Goal: Task Accomplishment & Management: Use online tool/utility

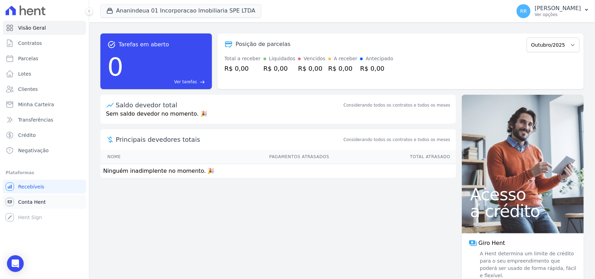
click at [34, 206] on link "Conta Hent" at bounding box center [44, 202] width 83 height 14
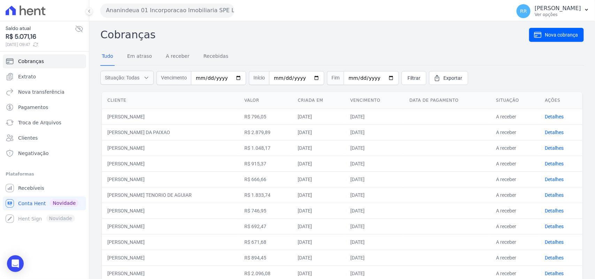
click at [272, 38] on h2 "Cobranças" at bounding box center [314, 35] width 428 height 16
click at [217, 37] on h2 "Cobranças" at bounding box center [314, 35] width 428 height 16
click at [164, 9] on button "Ananindeua 01 Incorporacao Imobiliaria SPE LTDA" at bounding box center [167, 10] width 134 height 14
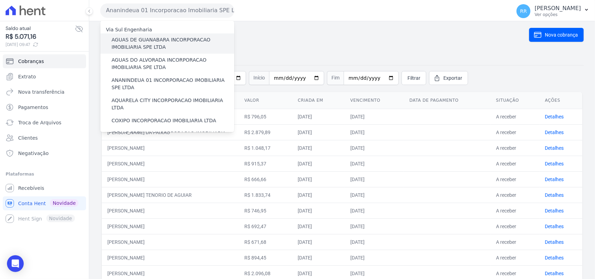
click at [142, 41] on label "AGUAS DE GUANABARA INCORPORACAO IMOBILIARIA SPE LTDA" at bounding box center [172, 43] width 123 height 15
click at [0, 0] on input "AGUAS DE GUANABARA INCORPORACAO IMOBILIARIA SPE LTDA" at bounding box center [0, 0] width 0 height 0
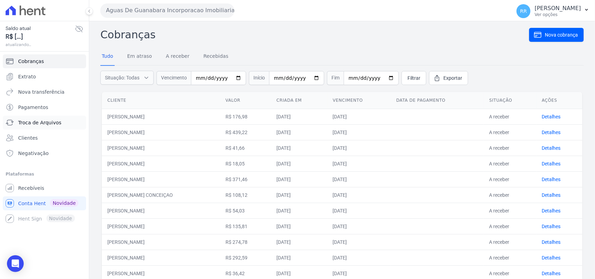
click at [36, 127] on link "Troca de Arquivos" at bounding box center [44, 123] width 83 height 14
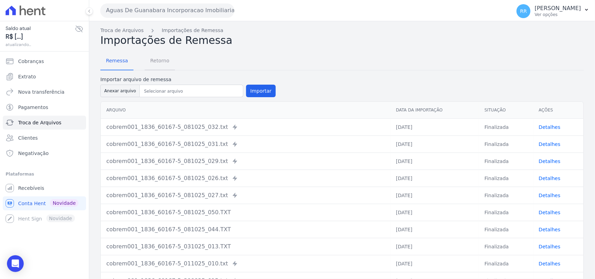
click at [157, 62] on span "Retorno" at bounding box center [160, 61] width 28 height 14
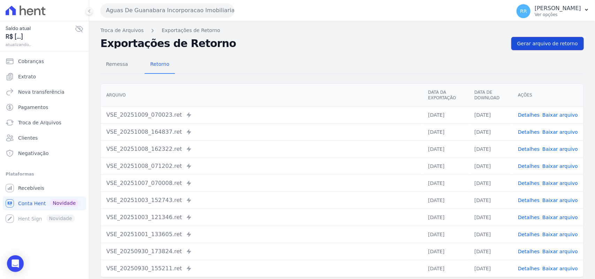
click at [541, 44] on span "Gerar arquivo de retorno" at bounding box center [547, 43] width 61 height 7
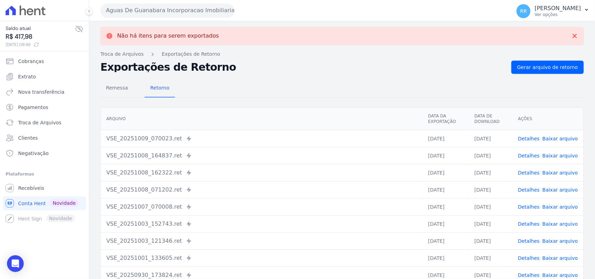
click at [213, 13] on button "Aguas De Guanabara Incorporacao Imobiliaria SPE LTDA" at bounding box center [167, 10] width 134 height 14
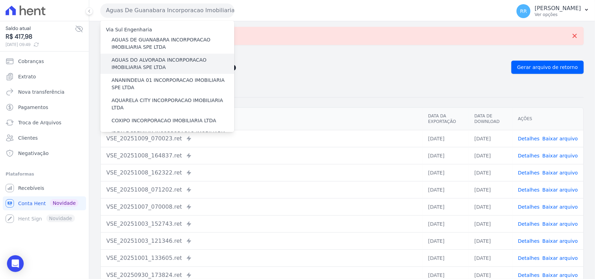
click at [166, 61] on label "AGUAS DO ALVORADA INCORPORACAO IMOBILIARIA SPE LTDA" at bounding box center [172, 63] width 123 height 15
click at [0, 0] on input "AGUAS DO ALVORADA INCORPORACAO IMOBILIARIA SPE LTDA" at bounding box center [0, 0] width 0 height 0
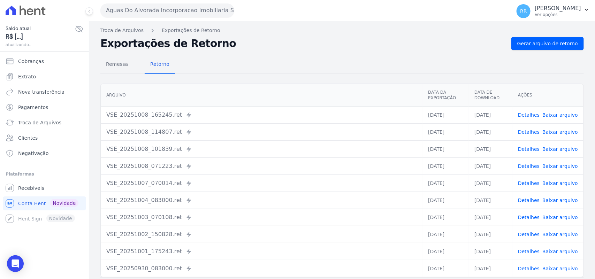
click at [530, 51] on div "Remessa Retorno [GEOGRAPHIC_DATA] Data da Exportação Data de Download Ações VSE…" at bounding box center [341, 176] width 483 height 252
click at [544, 44] on span "Gerar arquivo de retorno" at bounding box center [547, 43] width 61 height 7
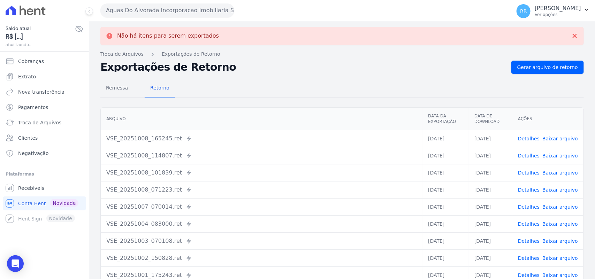
click at [185, 11] on button "Aguas Do Alvorada Incorporacao Imobiliaria SPE LTDA" at bounding box center [167, 10] width 134 height 14
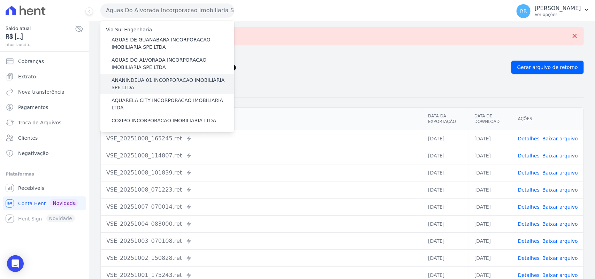
click at [154, 84] on label "ANANINDEUA 01 INCORPORACAO IMOBILIARIA SPE LTDA" at bounding box center [172, 84] width 123 height 15
click at [0, 0] on input "ANANINDEUA 01 INCORPORACAO IMOBILIARIA SPE LTDA" at bounding box center [0, 0] width 0 height 0
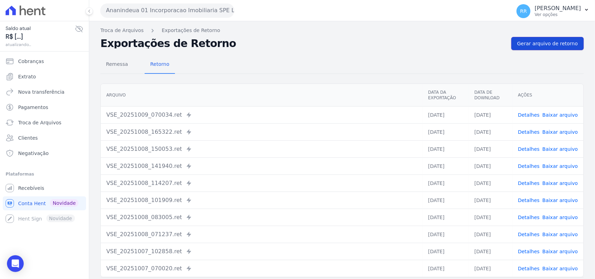
click at [549, 42] on span "Gerar arquivo de retorno" at bounding box center [547, 43] width 61 height 7
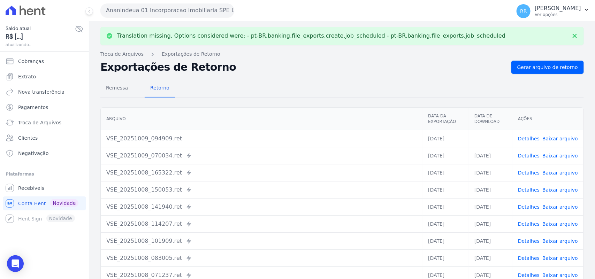
click at [558, 138] on link "Baixar arquivo" at bounding box center [560, 139] width 36 height 6
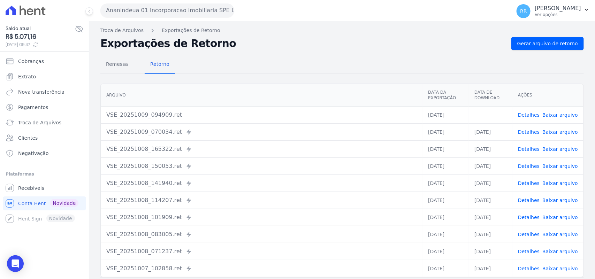
drag, startPoint x: 336, startPoint y: 57, endPoint x: 292, endPoint y: 50, distance: 44.8
click at [336, 57] on div "Remessa Retorno" at bounding box center [341, 65] width 483 height 18
click at [188, 12] on button "Ananindeua 01 Incorporacao Imobiliaria SPE LTDA" at bounding box center [167, 10] width 134 height 14
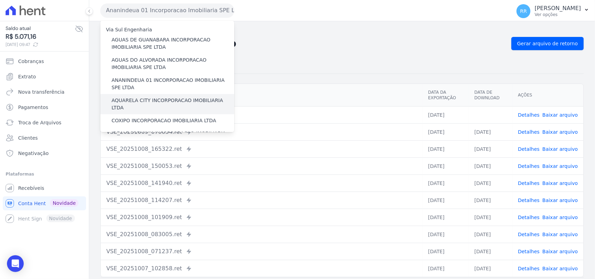
click at [135, 98] on label "AQUARELA CITY INCORPORACAO IMOBILIARIA LTDA" at bounding box center [172, 104] width 123 height 15
click at [0, 0] on input "AQUARELA CITY INCORPORACAO IMOBILIARIA LTDA" at bounding box center [0, 0] width 0 height 0
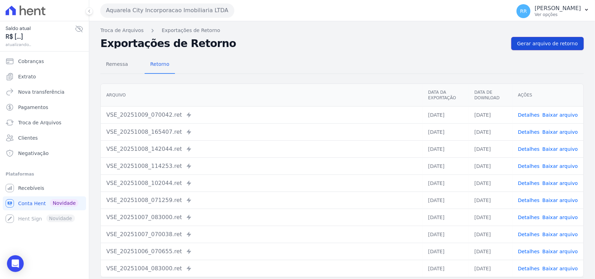
click at [539, 39] on link "Gerar arquivo de retorno" at bounding box center [547, 43] width 72 height 13
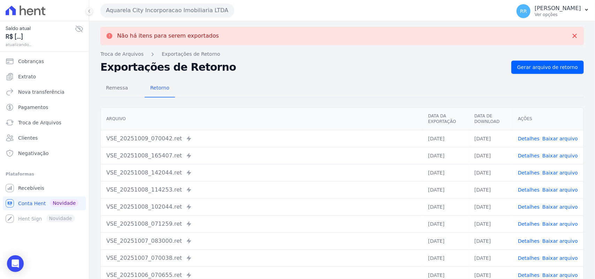
click at [148, 11] on button "Aquarela City Incorporacao Imobiliaria LTDA" at bounding box center [167, 10] width 134 height 14
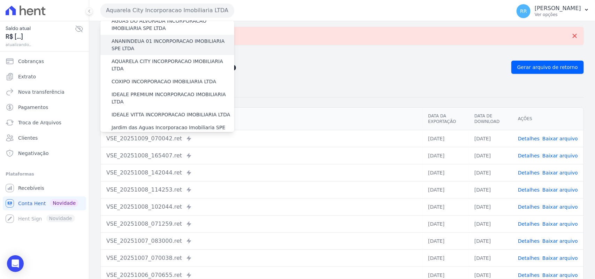
scroll to position [44, 0]
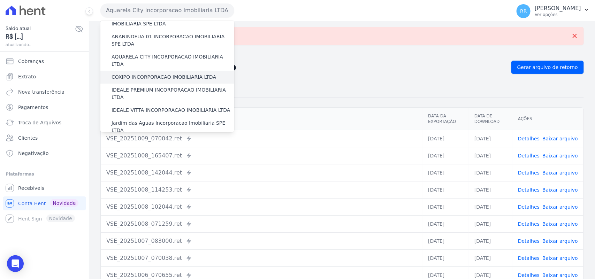
click at [141, 73] on label "COXIPO INCORPORACAO IMOBILIARIA LTDA" at bounding box center [163, 76] width 104 height 7
click at [0, 0] on input "COXIPO INCORPORACAO IMOBILIARIA LTDA" at bounding box center [0, 0] width 0 height 0
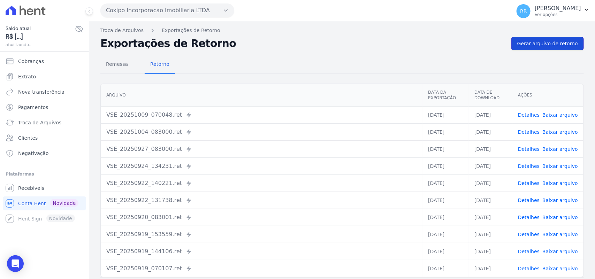
click at [533, 45] on span "Gerar arquivo de retorno" at bounding box center [547, 43] width 61 height 7
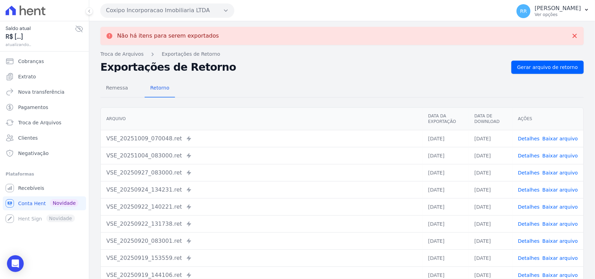
click at [159, 13] on button "Coxipo Incorporacao Imobiliaria LTDA" at bounding box center [167, 10] width 134 height 14
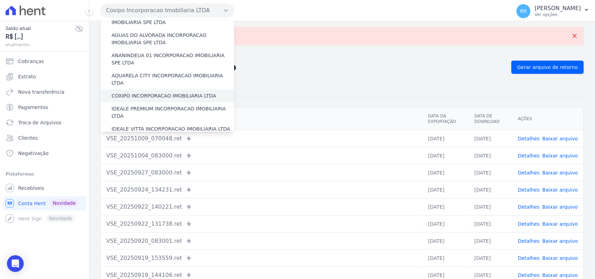
scroll to position [29, 0]
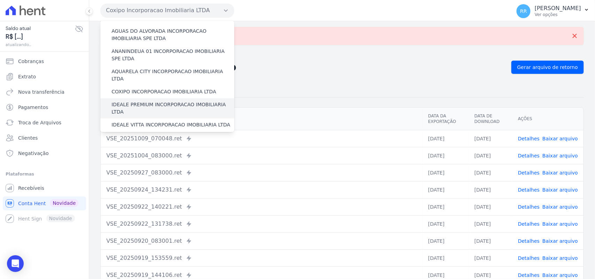
click at [131, 101] on label "IDEALE PREMIUM INCORPORACAO IMOBILIARIA LTDA" at bounding box center [172, 108] width 123 height 15
click at [0, 0] on input "IDEALE PREMIUM INCORPORACAO IMOBILIARIA LTDA" at bounding box center [0, 0] width 0 height 0
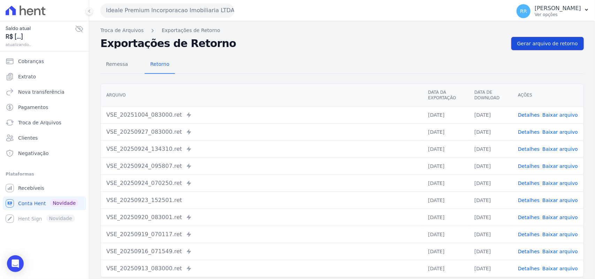
click at [538, 49] on link "Gerar arquivo de retorno" at bounding box center [547, 43] width 72 height 13
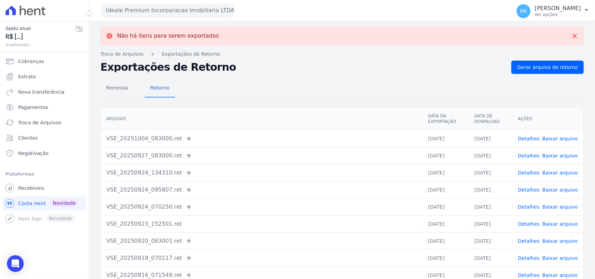
click at [142, 9] on button "Ideale Premium Incorporacao Imobiliaria LTDA" at bounding box center [167, 10] width 134 height 14
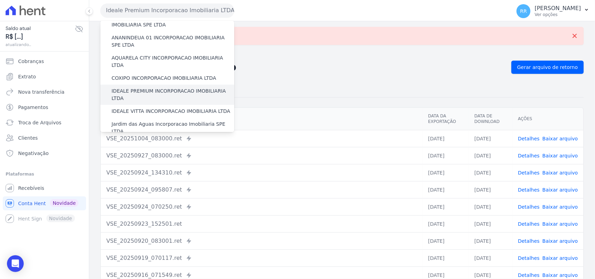
scroll to position [44, 0]
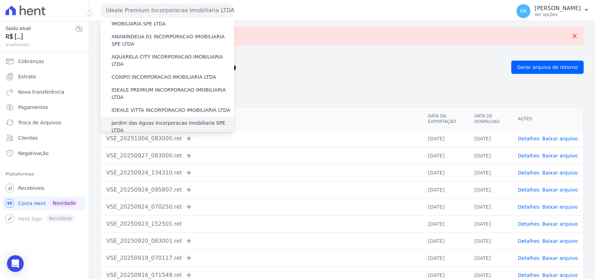
click at [133, 119] on label "Jardim das Aguas Incorporacao Imobiliaria SPE LTDA" at bounding box center [172, 126] width 123 height 15
click at [0, 0] on input "Jardim das Aguas Incorporacao Imobiliaria SPE LTDA" at bounding box center [0, 0] width 0 height 0
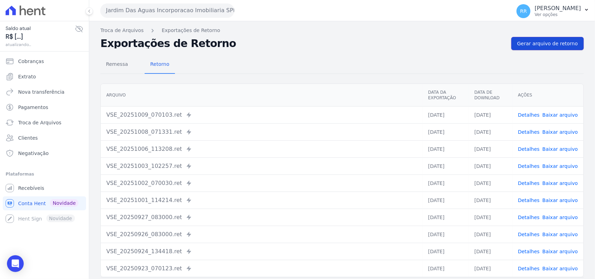
click at [548, 41] on span "Gerar arquivo de retorno" at bounding box center [547, 43] width 61 height 7
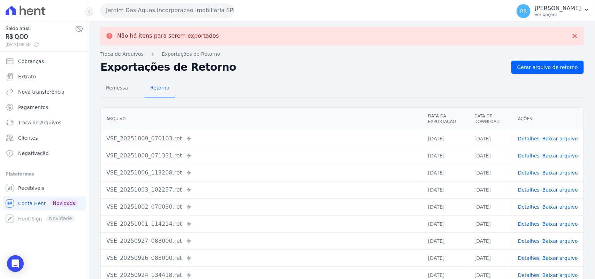
click at [173, 8] on button "Jardim Das Aguas Incorporacao Imobiliaria SPE LTDA" at bounding box center [167, 10] width 134 height 14
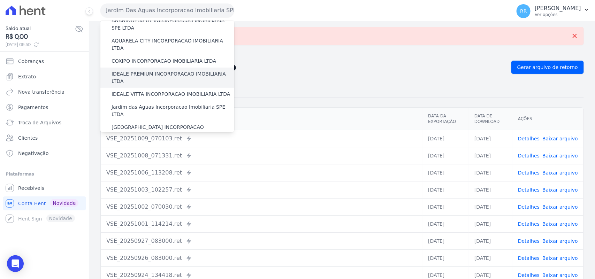
scroll to position [72, 0]
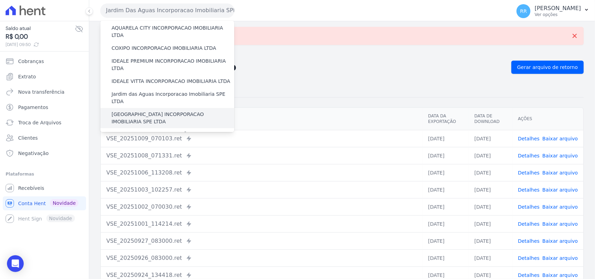
click at [135, 111] on label "[GEOGRAPHIC_DATA] INCORPORACAO IMOBILIARIA SPE LTDA" at bounding box center [172, 118] width 123 height 15
click at [0, 0] on input "[GEOGRAPHIC_DATA] INCORPORACAO IMOBILIARIA SPE LTDA" at bounding box center [0, 0] width 0 height 0
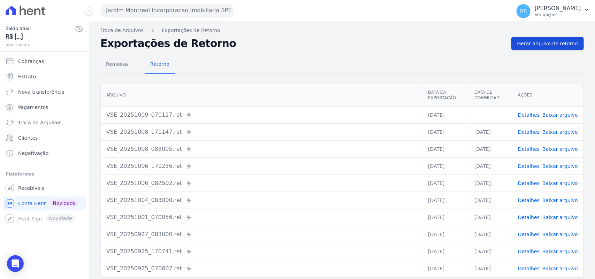
click at [524, 45] on span "Gerar arquivo de retorno" at bounding box center [547, 43] width 61 height 7
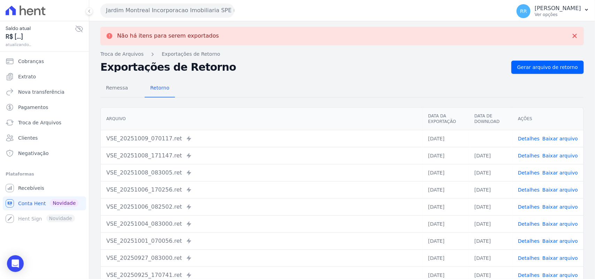
click at [549, 138] on link "Baixar arquivo" at bounding box center [560, 139] width 36 height 6
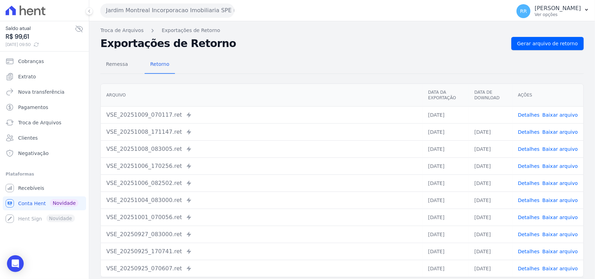
click at [320, 67] on div "Remessa Retorno" at bounding box center [341, 65] width 483 height 18
click at [140, 11] on button "Jardim Montreal Incorporacao Imobiliaria SPE LTDA" at bounding box center [167, 10] width 134 height 14
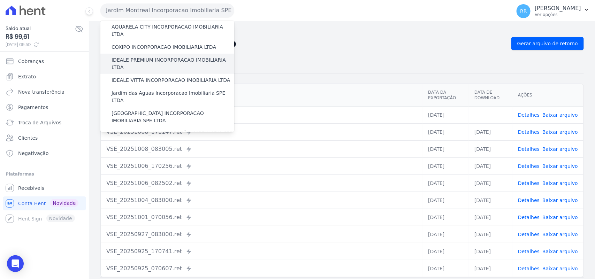
scroll to position [87, 0]
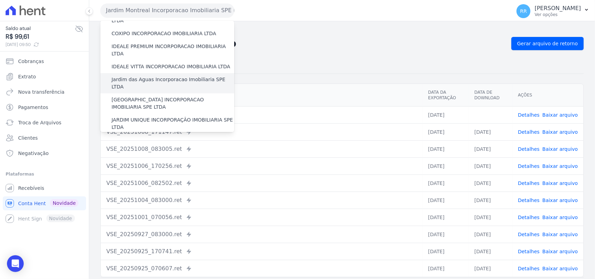
click at [143, 76] on label "Jardim das Aguas Incorporacao Imobiliaria SPE LTDA" at bounding box center [172, 83] width 123 height 15
click at [0, 0] on input "Jardim das Aguas Incorporacao Imobiliaria SPE LTDA" at bounding box center [0, 0] width 0 height 0
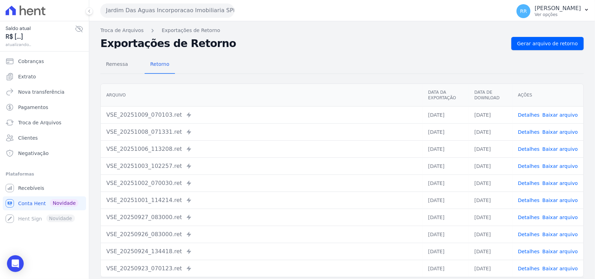
click at [527, 115] on link "Detalhes" at bounding box center [529, 115] width 22 height 6
click at [560, 114] on link "Baixar arquivo" at bounding box center [560, 115] width 36 height 6
click at [191, 6] on button "Jardim Das Aguas Incorporacao Imobiliaria SPE LTDA" at bounding box center [167, 10] width 134 height 14
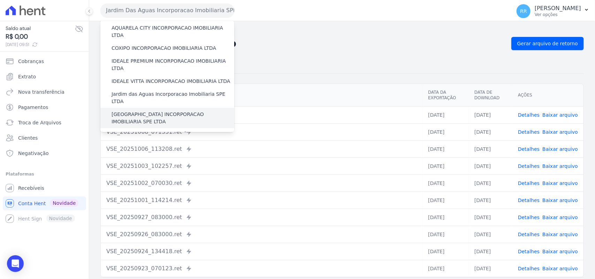
scroll to position [101, 0]
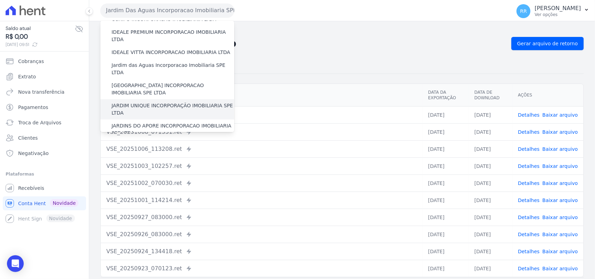
click at [133, 102] on label "JARDIM UNIQUE INCORPORAÇÃO IMOBILIARIA SPE LTDA" at bounding box center [172, 109] width 123 height 15
click at [0, 0] on input "JARDIM UNIQUE INCORPORAÇÃO IMOBILIARIA SPE LTDA" at bounding box center [0, 0] width 0 height 0
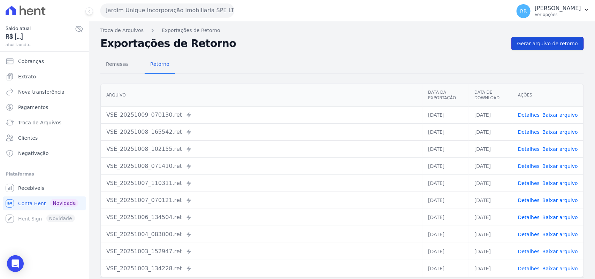
click at [560, 44] on span "Gerar arquivo de retorno" at bounding box center [547, 43] width 61 height 7
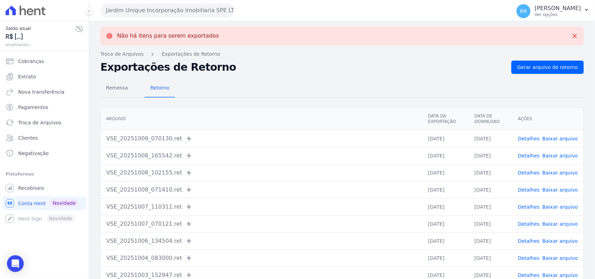
click at [164, 13] on button "Jardim Unique Incorporação Imobiliaria SPE LTDA" at bounding box center [167, 10] width 134 height 14
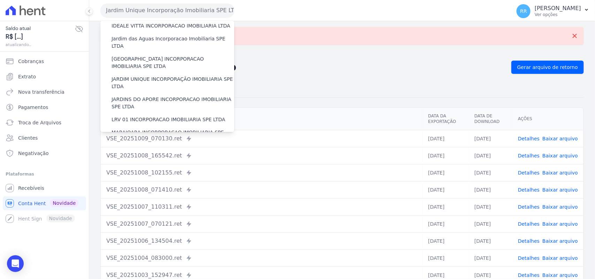
scroll to position [131, 0]
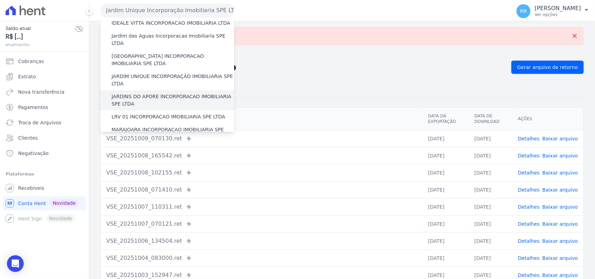
click at [138, 93] on label "JARDINS DO APORE INCORPORACAO IMOBILIARIA SPE LTDA" at bounding box center [172, 100] width 123 height 15
click at [0, 0] on input "JARDINS DO APORE INCORPORACAO IMOBILIARIA SPE LTDA" at bounding box center [0, 0] width 0 height 0
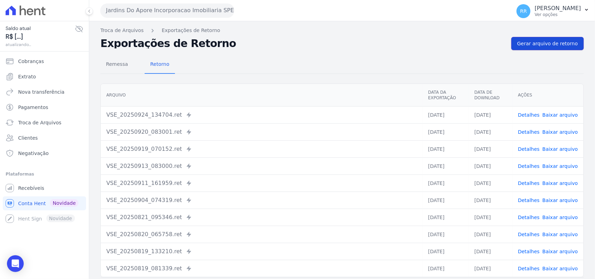
click at [559, 41] on span "Gerar arquivo de retorno" at bounding box center [547, 43] width 61 height 7
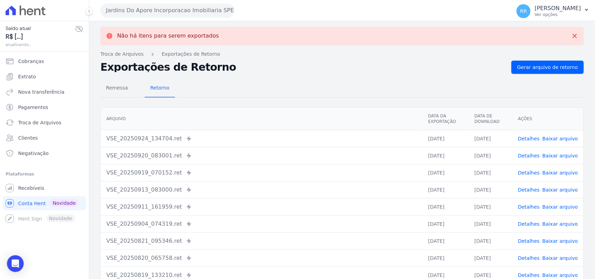
click at [161, 6] on button "Jardins Do Apore Incorporacao Imobiliaria SPE LTDA" at bounding box center [167, 10] width 134 height 14
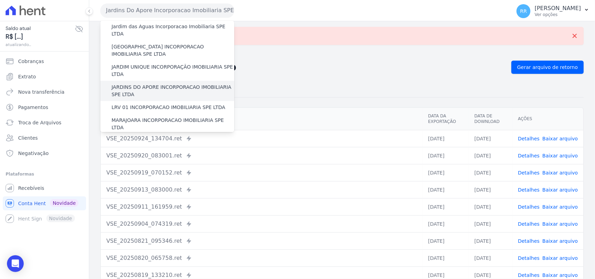
scroll to position [145, 0]
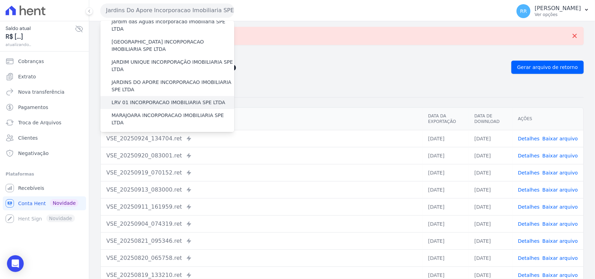
click at [146, 99] on label "LRV 01 INCORPORACAO IMOBILIARIA SPE LTDA" at bounding box center [168, 102] width 114 height 7
click at [0, 0] on input "LRV 01 INCORPORACAO IMOBILIARIA SPE LTDA" at bounding box center [0, 0] width 0 height 0
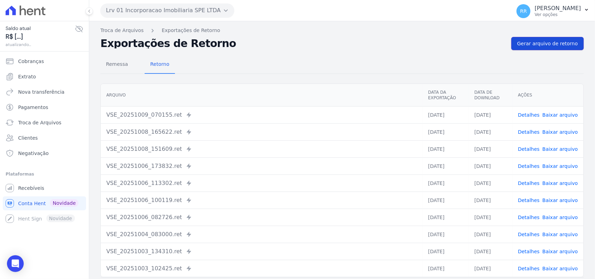
click at [532, 46] on span "Gerar arquivo de retorno" at bounding box center [547, 43] width 61 height 7
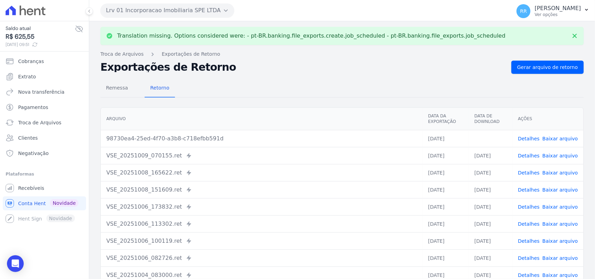
click at [553, 133] on td "Detalhes Baixar arquivo" at bounding box center [547, 138] width 71 height 17
click at [551, 138] on link "Baixar arquivo" at bounding box center [560, 139] width 36 height 6
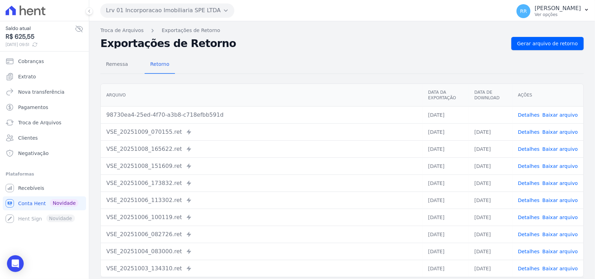
click at [339, 61] on div "Remessa Retorno" at bounding box center [341, 65] width 483 height 18
click at [126, 6] on button "Lrv 01 Incorporacao Imobiliaria SPE LTDA" at bounding box center [167, 10] width 134 height 14
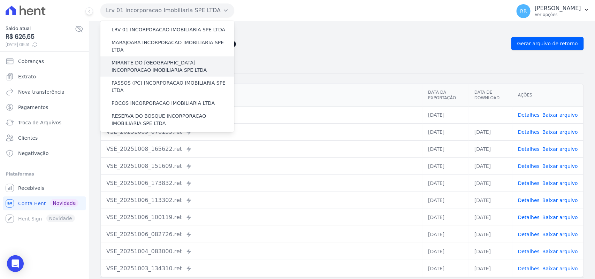
scroll to position [203, 0]
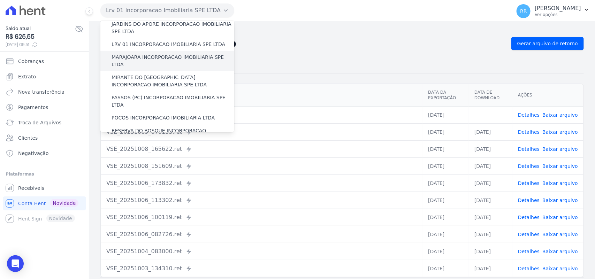
click at [138, 54] on label "MARAJOARA INCORPORACAO IMOBILIARIA SPE LTDA" at bounding box center [172, 61] width 123 height 15
click at [0, 0] on input "MARAJOARA INCORPORACAO IMOBILIARIA SPE LTDA" at bounding box center [0, 0] width 0 height 0
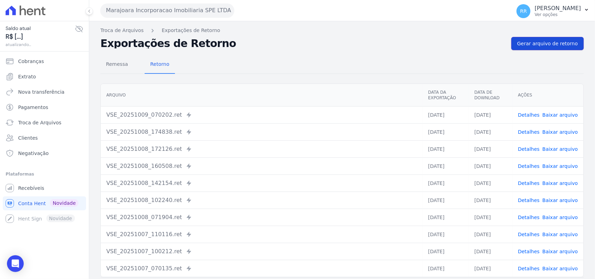
click at [544, 44] on span "Gerar arquivo de retorno" at bounding box center [547, 43] width 61 height 7
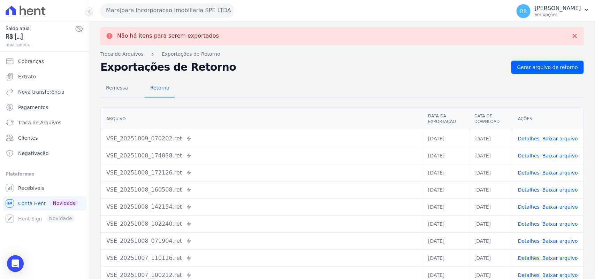
click at [165, 10] on button "Marajoara Incorporacao Imobiliaria SPE LTDA" at bounding box center [167, 10] width 134 height 14
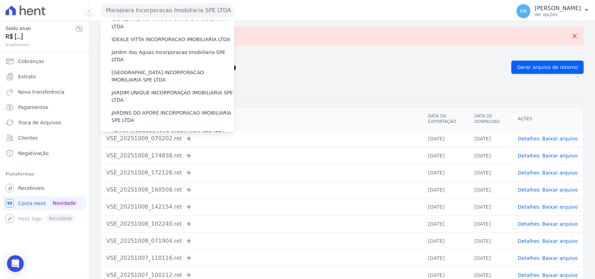
scroll to position [174, 0]
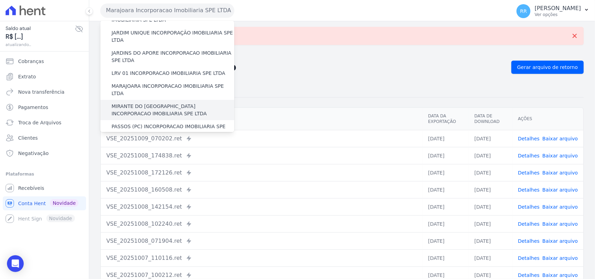
click at [121, 103] on label "MIRANTE DO [GEOGRAPHIC_DATA] INCORPORACAO IMOBILIARIA SPE LTDA" at bounding box center [172, 110] width 123 height 15
click at [0, 0] on input "MIRANTE DO [GEOGRAPHIC_DATA] INCORPORACAO IMOBILIARIA SPE LTDA" at bounding box center [0, 0] width 0 height 0
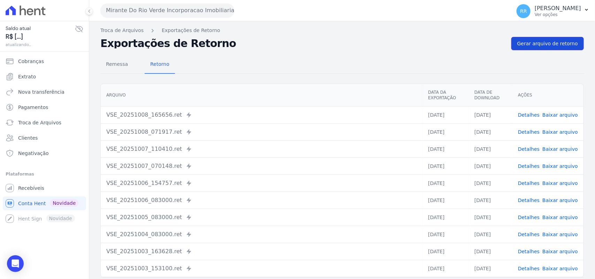
click at [532, 44] on span "Gerar arquivo de retorno" at bounding box center [547, 43] width 61 height 7
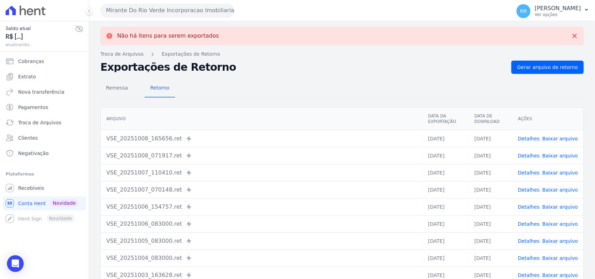
click at [156, 11] on button "Mirante Do Rio Verde Incorporacao Imobiliaria SPE LTDA" at bounding box center [167, 10] width 134 height 14
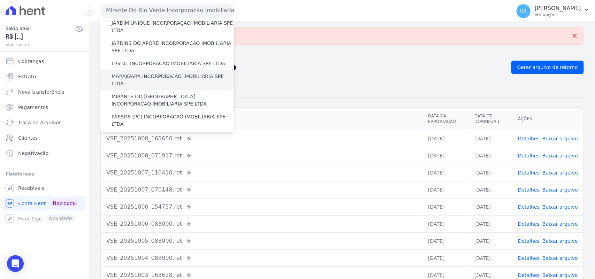
scroll to position [188, 0]
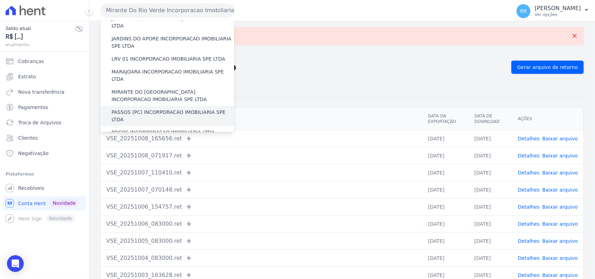
click at [124, 109] on label "PASSOS (PC) INCORPORACAO IMOBILIARIA SPE LTDA" at bounding box center [172, 116] width 123 height 15
click at [0, 0] on input "PASSOS (PC) INCORPORACAO IMOBILIARIA SPE LTDA" at bounding box center [0, 0] width 0 height 0
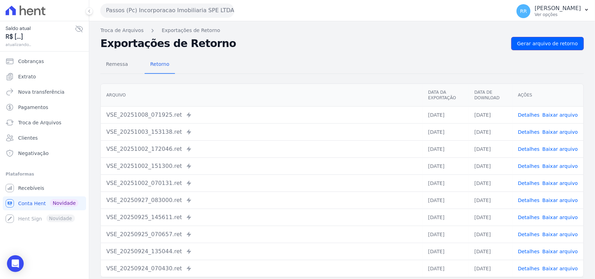
click at [556, 45] on span "Gerar arquivo de retorno" at bounding box center [547, 43] width 61 height 7
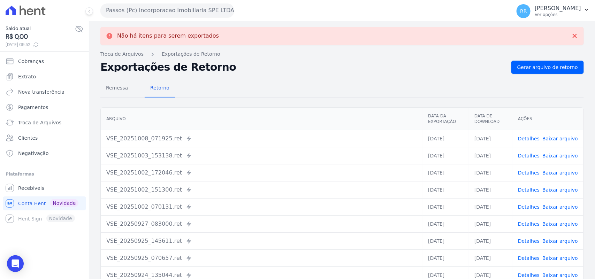
click at [166, 9] on button "Passos (Pc) Incorporacao Imobiliaria SPE LTDA" at bounding box center [167, 10] width 134 height 14
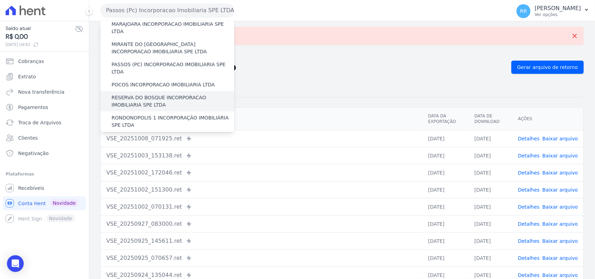
scroll to position [247, 0]
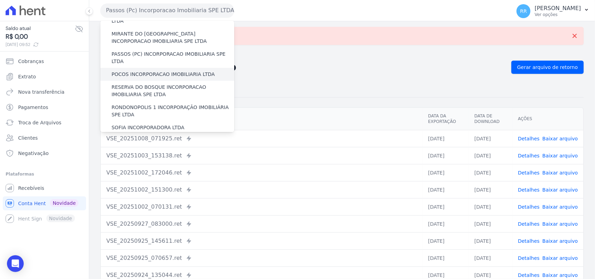
click at [131, 71] on label "POCOS INCORPORACAO IMOBILIARIA LTDA" at bounding box center [162, 74] width 103 height 7
click at [0, 0] on input "POCOS INCORPORACAO IMOBILIARIA LTDA" at bounding box center [0, 0] width 0 height 0
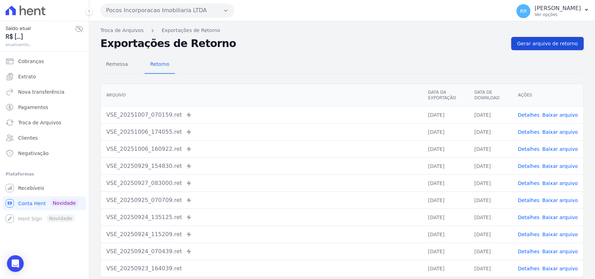
click at [537, 47] on link "Gerar arquivo de retorno" at bounding box center [547, 43] width 72 height 13
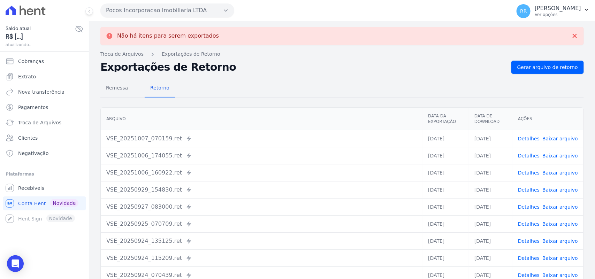
click at [150, 12] on button "Pocos Incorporacao Imobiliaria LTDA" at bounding box center [167, 10] width 134 height 14
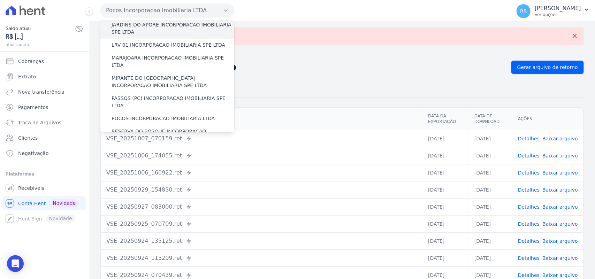
scroll to position [218, 0]
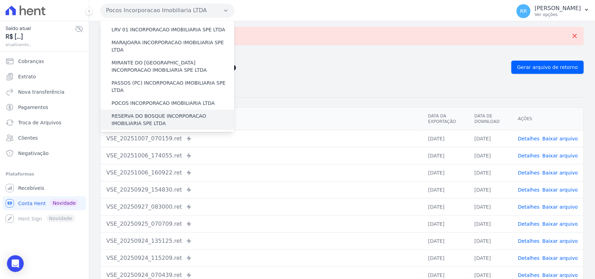
click at [133, 113] on label "RESERVA DO BOSQUE INCORPORACAO IMOBILIARIA SPE LTDA" at bounding box center [172, 120] width 123 height 15
click at [0, 0] on input "RESERVA DO BOSQUE INCORPORACAO IMOBILIARIA SPE LTDA" at bounding box center [0, 0] width 0 height 0
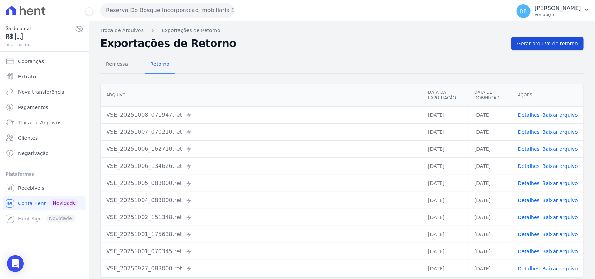
click at [544, 44] on span "Gerar arquivo de retorno" at bounding box center [547, 43] width 61 height 7
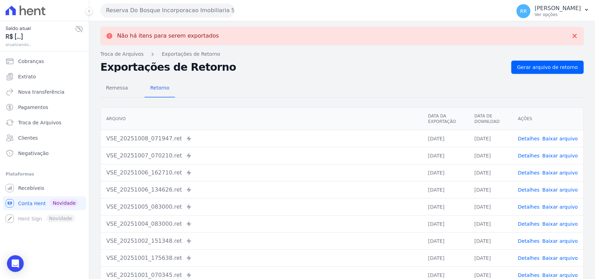
click at [164, 15] on button "Reserva Do Bosque Incorporacao Imobiliaria SPE LTDA" at bounding box center [167, 10] width 134 height 14
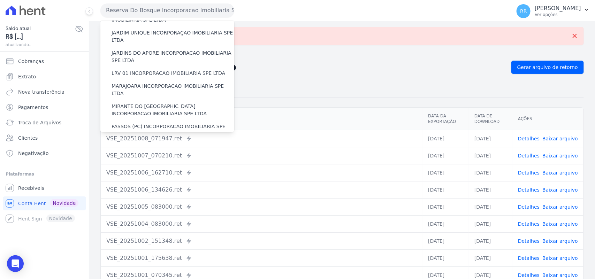
scroll to position [247, 0]
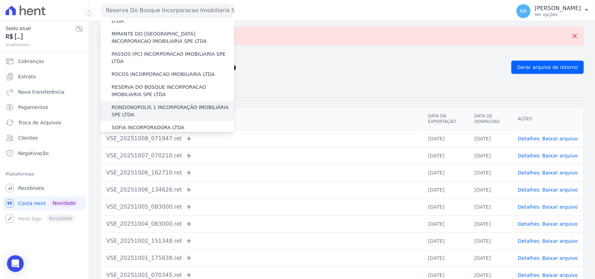
click at [137, 104] on label "RONDONOPOLIS 1 INCORPORAÇÃO IMOBILIÁRIA SPE LTDA" at bounding box center [172, 111] width 123 height 15
click at [0, 0] on input "RONDONOPOLIS 1 INCORPORAÇÃO IMOBILIÁRIA SPE LTDA" at bounding box center [0, 0] width 0 height 0
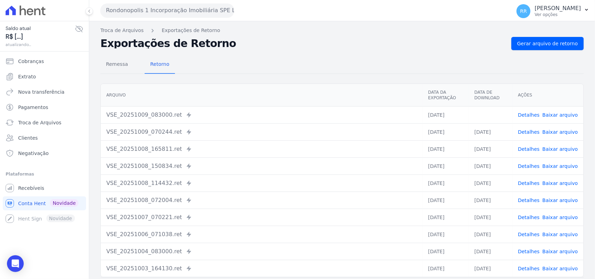
click at [550, 51] on div "Remessa Retorno [GEOGRAPHIC_DATA] Data da Exportação Data de Download Ações VSE…" at bounding box center [341, 176] width 483 height 252
click at [556, 112] on link "Baixar arquivo" at bounding box center [560, 115] width 36 height 6
click at [324, 47] on h2 "Exportações de Retorno" at bounding box center [302, 44] width 405 height 10
click at [567, 40] on span "Gerar arquivo de retorno" at bounding box center [547, 43] width 61 height 7
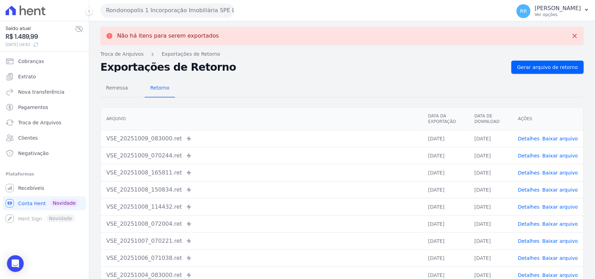
click at [155, 13] on button "Rondonopolis 1 Incorporação Imobiliária SPE LTDA" at bounding box center [167, 10] width 134 height 14
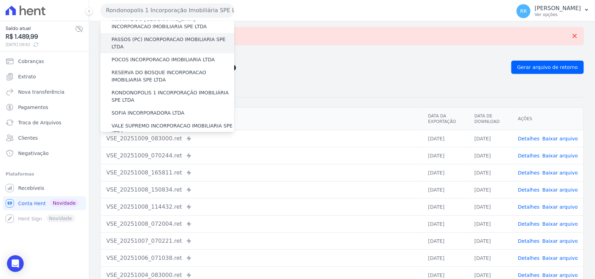
scroll to position [290, 0]
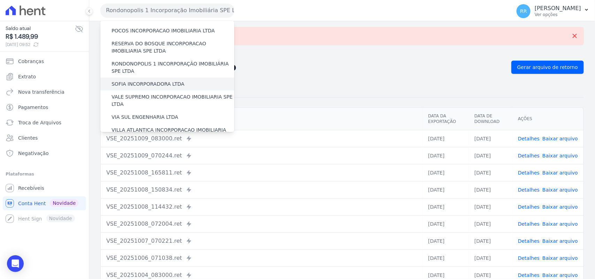
click at [139, 80] on label "SOFIA INCORPORADORA LTDA" at bounding box center [147, 83] width 73 height 7
click at [0, 0] on input "SOFIA INCORPORADORA LTDA" at bounding box center [0, 0] width 0 height 0
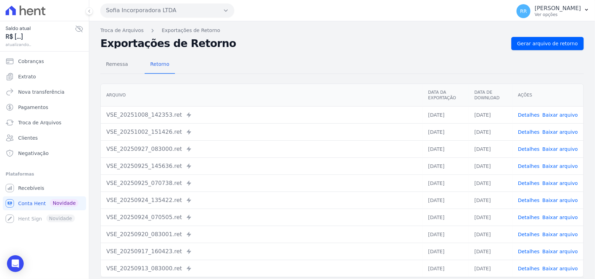
click at [508, 46] on div "Exportações de Retorno Gerar arquivo de retorno" at bounding box center [341, 43] width 483 height 13
click at [516, 46] on link "Gerar arquivo de retorno" at bounding box center [547, 43] width 72 height 13
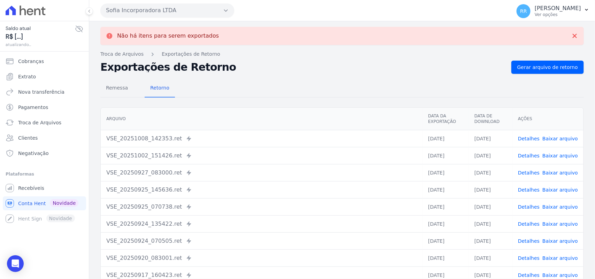
click at [150, 9] on button "Sofia Incorporadora LTDA" at bounding box center [167, 10] width 134 height 14
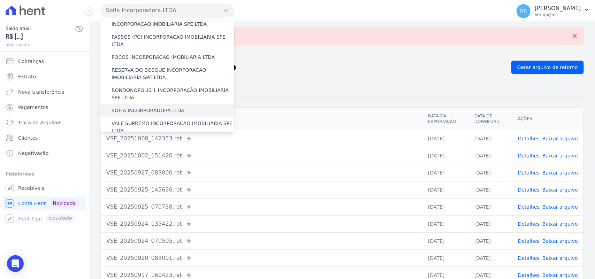
scroll to position [276, 0]
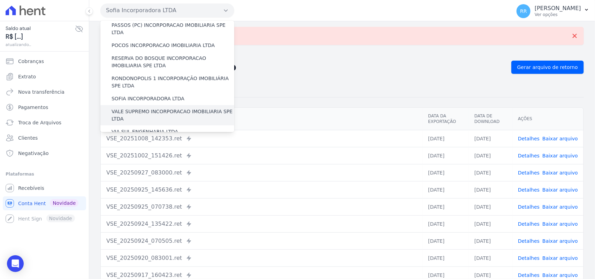
click at [133, 108] on label "VALE SUPREMO INCORPORACAO IMOBILIARIA SPE LTDA" at bounding box center [172, 115] width 123 height 15
click at [0, 0] on input "VALE SUPREMO INCORPORACAO IMOBILIARIA SPE LTDA" at bounding box center [0, 0] width 0 height 0
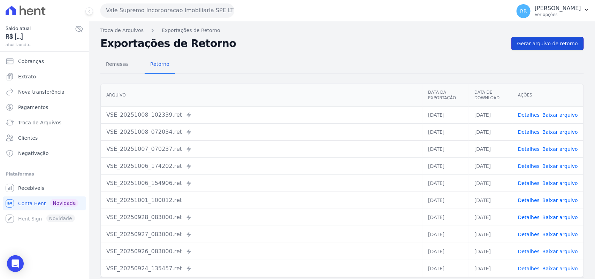
click at [546, 41] on span "Gerar arquivo de retorno" at bounding box center [547, 43] width 61 height 7
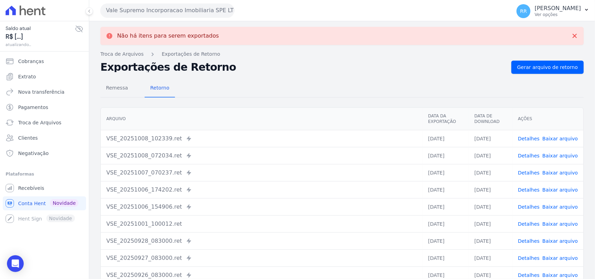
click at [162, 8] on button "Vale Supremo Incorporacao Imobiliaria SPE LTDA" at bounding box center [167, 10] width 134 height 14
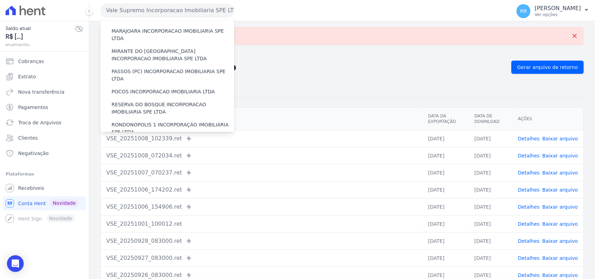
scroll to position [318, 0]
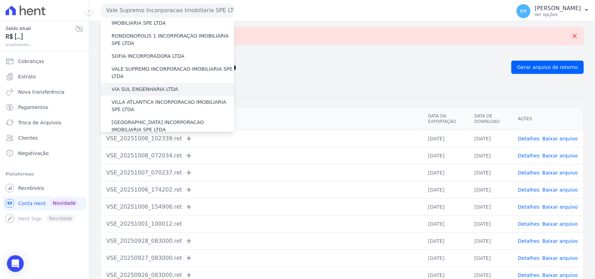
click at [144, 86] on label "VIA SUL ENGENHARIA LTDA" at bounding box center [144, 89] width 67 height 7
click at [0, 0] on input "VIA SUL ENGENHARIA LTDA" at bounding box center [0, 0] width 0 height 0
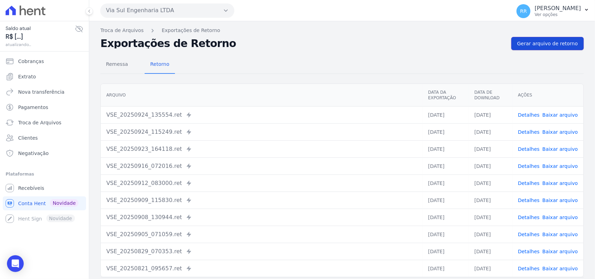
click at [542, 45] on span "Gerar arquivo de retorno" at bounding box center [547, 43] width 61 height 7
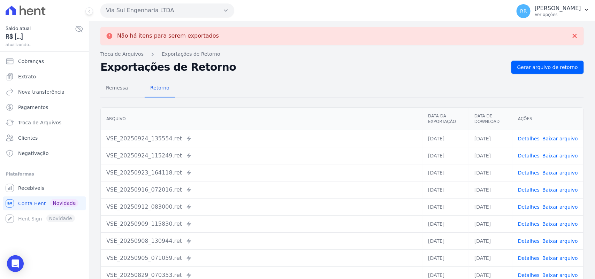
click at [134, 7] on button "Via Sul Engenharia LTDA" at bounding box center [167, 10] width 134 height 14
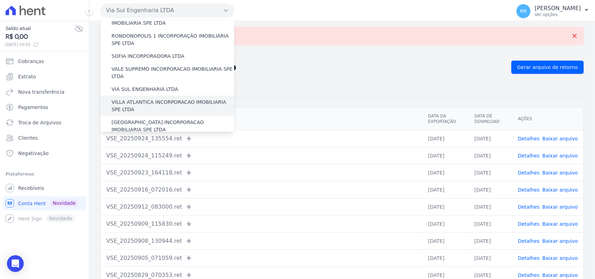
click at [152, 99] on label "VILLA ATLANTICA INCORPORACAO IMOBILIARIA SPE LTDA" at bounding box center [172, 106] width 123 height 15
click at [0, 0] on input "VILLA ATLANTICA INCORPORACAO IMOBILIARIA SPE LTDA" at bounding box center [0, 0] width 0 height 0
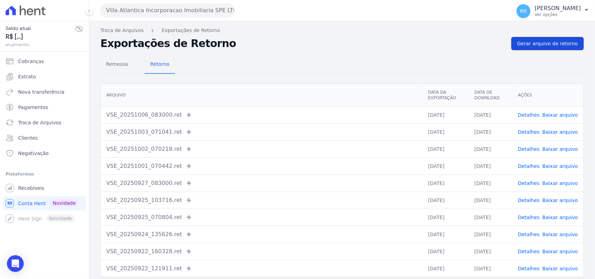
click at [559, 46] on span "Gerar arquivo de retorno" at bounding box center [547, 43] width 61 height 7
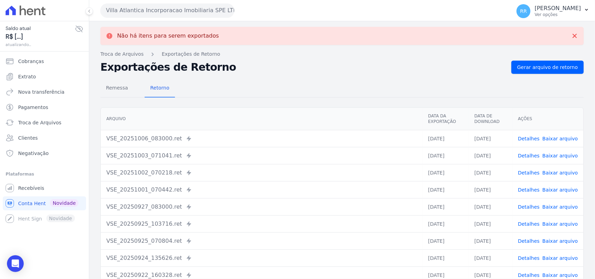
click at [137, 7] on button "Villa Atlantica Incorporacao Imobiliaria SPE LTDA" at bounding box center [167, 10] width 134 height 14
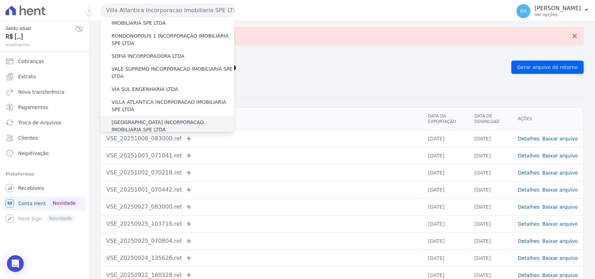
click at [143, 119] on label "[GEOGRAPHIC_DATA] INCORPORACAO IMOBILIARIA SPE LTDA" at bounding box center [172, 126] width 123 height 15
click at [0, 0] on input "[GEOGRAPHIC_DATA] INCORPORACAO IMOBILIARIA SPE LTDA" at bounding box center [0, 0] width 0 height 0
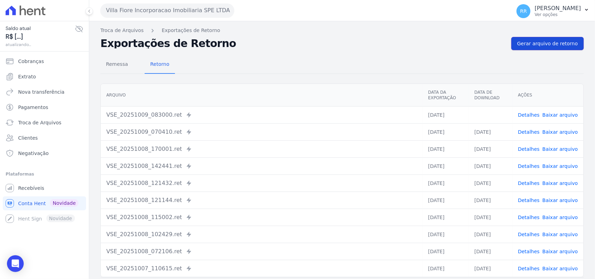
click at [567, 47] on link "Gerar arquivo de retorno" at bounding box center [547, 43] width 72 height 13
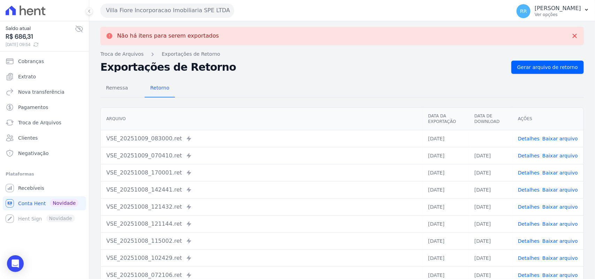
click at [557, 136] on link "Baixar arquivo" at bounding box center [560, 139] width 36 height 6
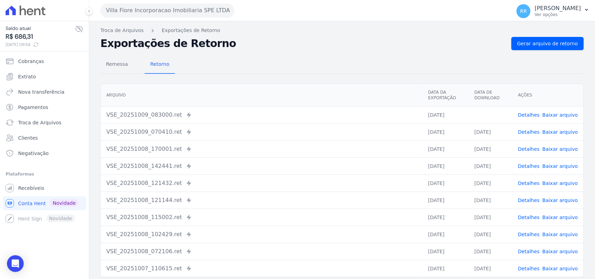
drag, startPoint x: 341, startPoint y: 63, endPoint x: 334, endPoint y: 59, distance: 8.9
click at [341, 63] on div "Remessa Retorno" at bounding box center [341, 65] width 483 height 18
click at [132, 6] on button "Villa Fiore Incorporacao Imobiliaria SPE LTDA" at bounding box center [167, 10] width 134 height 14
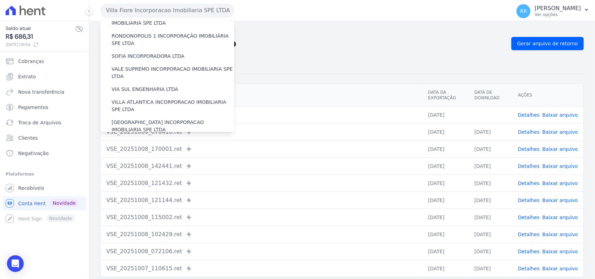
click at [137, 139] on label "VILLA TROPICAL INCORPORAÇÃO IMOBILIÁRIA SPE LTDA" at bounding box center [172, 146] width 123 height 15
click at [0, 0] on input "VILLA TROPICAL INCORPORAÇÃO IMOBILIÁRIA SPE LTDA" at bounding box center [0, 0] width 0 height 0
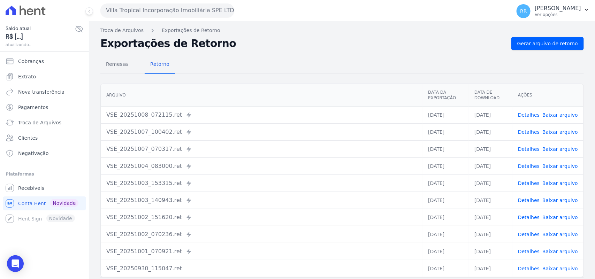
click at [554, 39] on link "Gerar arquivo de retorno" at bounding box center [547, 43] width 72 height 13
click at [135, 8] on button "Villa Tropical Incorporação Imobiliária SPE LTDA" at bounding box center [167, 10] width 134 height 14
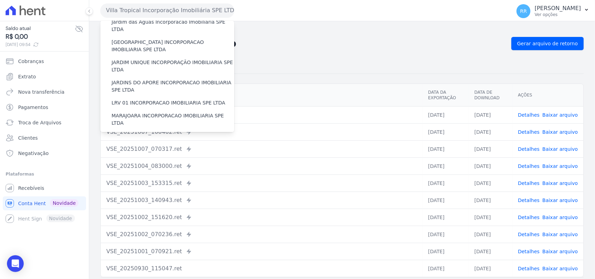
scroll to position [145, 0]
click at [149, 112] on label "MARAJOARA INCORPORACAO IMOBILIARIA SPE LTDA" at bounding box center [172, 119] width 123 height 15
click at [0, 0] on input "MARAJOARA INCORPORACAO IMOBILIARIA SPE LTDA" at bounding box center [0, 0] width 0 height 0
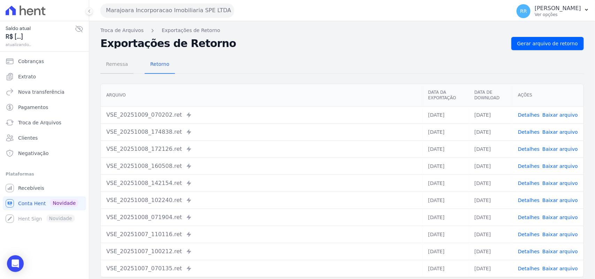
click at [114, 61] on span "Remessa" at bounding box center [117, 64] width 30 height 14
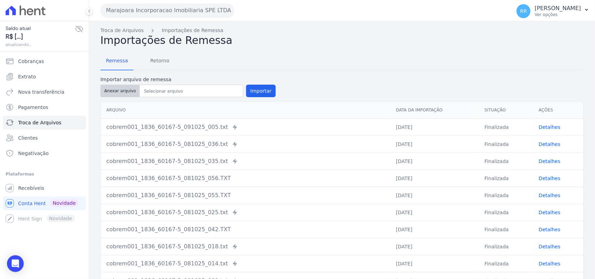
click at [120, 96] on button "Anexar arquivo" at bounding box center [119, 91] width 39 height 13
type input "cobrem001_1836_60167-5_091025_006.TXT"
click at [253, 89] on button "Importar" at bounding box center [261, 91] width 30 height 13
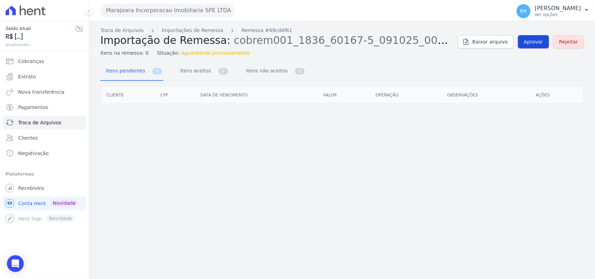
click at [535, 47] on link "Aprovar" at bounding box center [533, 41] width 31 height 13
click at [537, 45] on span "Aprovar" at bounding box center [533, 41] width 19 height 7
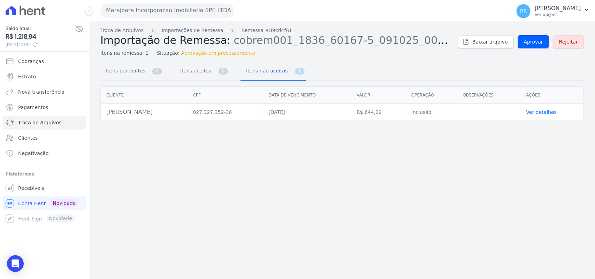
click at [537, 45] on span "Aprovar" at bounding box center [533, 41] width 19 height 7
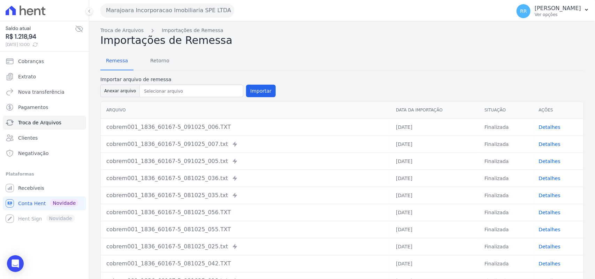
click at [164, 71] on div "Remessa Retorno Importar arquivo de remessa Anexar arquivo Importar [GEOGRAPHIC…" at bounding box center [341, 181] width 483 height 268
click at [162, 62] on span "Retorno" at bounding box center [160, 61] width 28 height 14
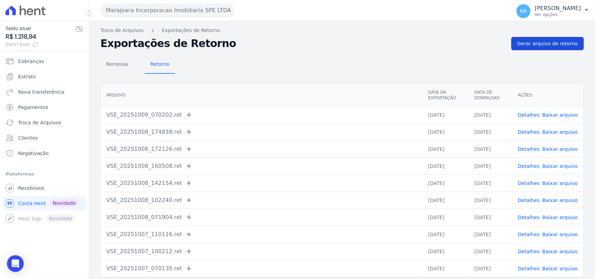
click at [554, 39] on link "Gerar arquivo de retorno" at bounding box center [547, 43] width 72 height 13
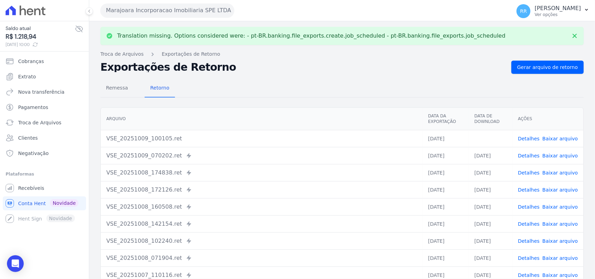
click at [562, 138] on link "Baixar arquivo" at bounding box center [560, 139] width 36 height 6
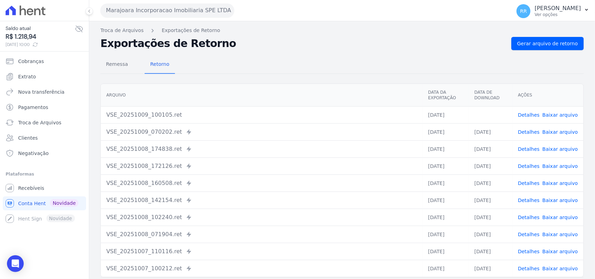
click at [295, 67] on div "Remessa Retorno" at bounding box center [341, 65] width 483 height 18
click at [125, 69] on span "Remessa" at bounding box center [117, 64] width 30 height 14
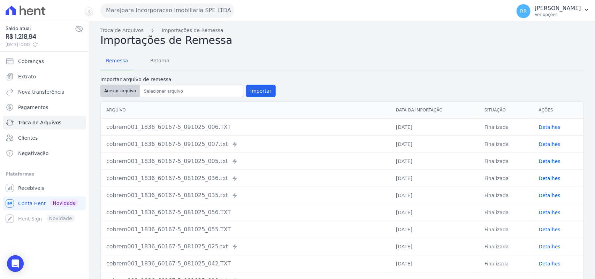
click at [126, 91] on button "Anexar arquivo" at bounding box center [119, 91] width 39 height 13
type input "cobrem001_1836_60167-5_091025_007.TXT"
click at [257, 92] on button "Importar" at bounding box center [261, 91] width 30 height 13
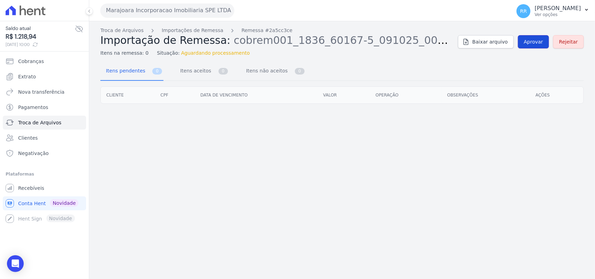
click at [535, 43] on span "Aprovar" at bounding box center [533, 41] width 19 height 7
click at [539, 46] on link "Aprovar" at bounding box center [533, 41] width 31 height 13
click at [542, 40] on span "Aprovar" at bounding box center [533, 41] width 19 height 7
click at [534, 42] on span "Aprovar" at bounding box center [533, 41] width 19 height 7
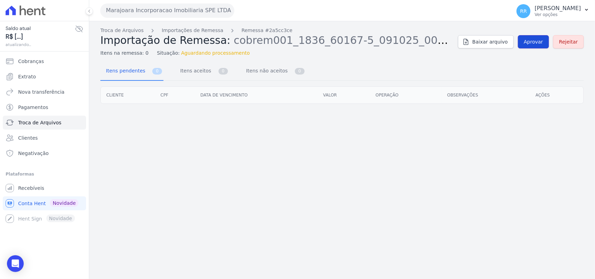
click at [534, 47] on link "Aprovar" at bounding box center [533, 41] width 31 height 13
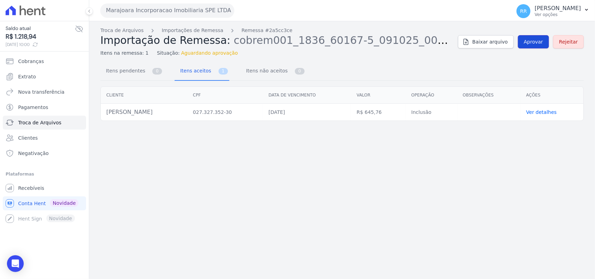
click at [537, 42] on span "Aprovar" at bounding box center [533, 41] width 19 height 7
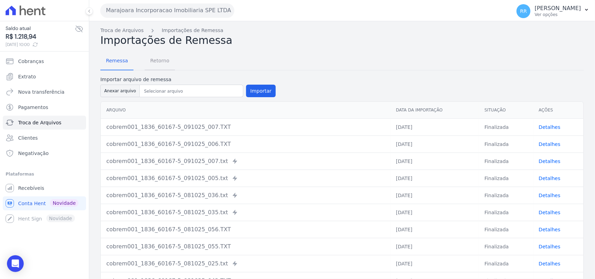
click at [149, 59] on span "Retorno" at bounding box center [160, 61] width 28 height 14
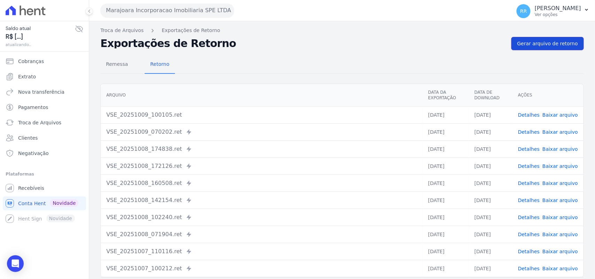
click at [544, 44] on span "Gerar arquivo de retorno" at bounding box center [547, 43] width 61 height 7
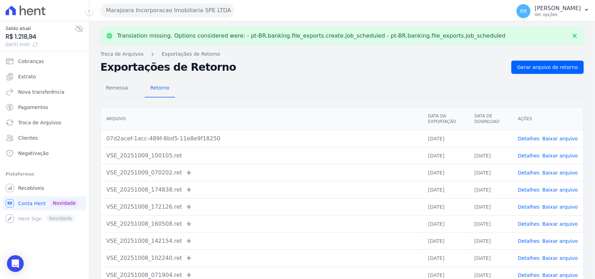
click at [569, 137] on link "Baixar arquivo" at bounding box center [560, 139] width 36 height 6
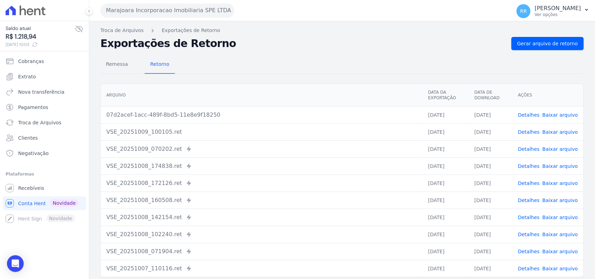
click at [556, 115] on link "Baixar arquivo" at bounding box center [560, 115] width 36 height 6
click at [561, 116] on link "Baixar arquivo" at bounding box center [560, 115] width 36 height 6
